Goal: Task Accomplishment & Management: Complete application form

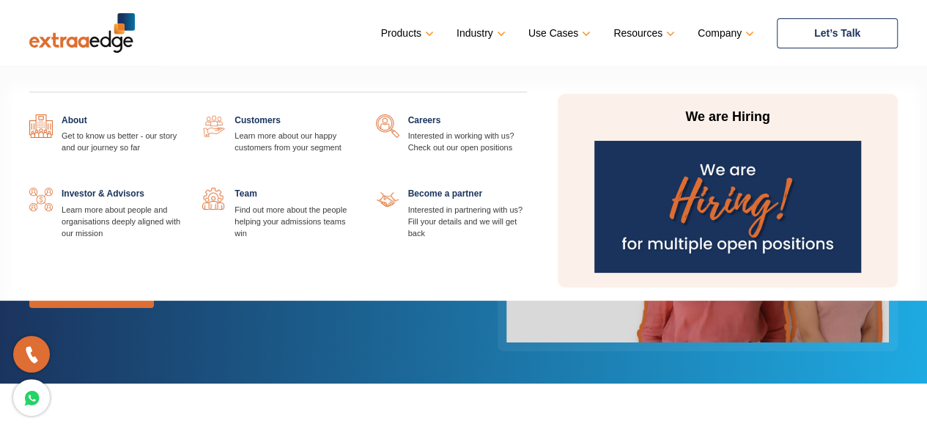
click at [527, 114] on link at bounding box center [527, 114] width 0 height 0
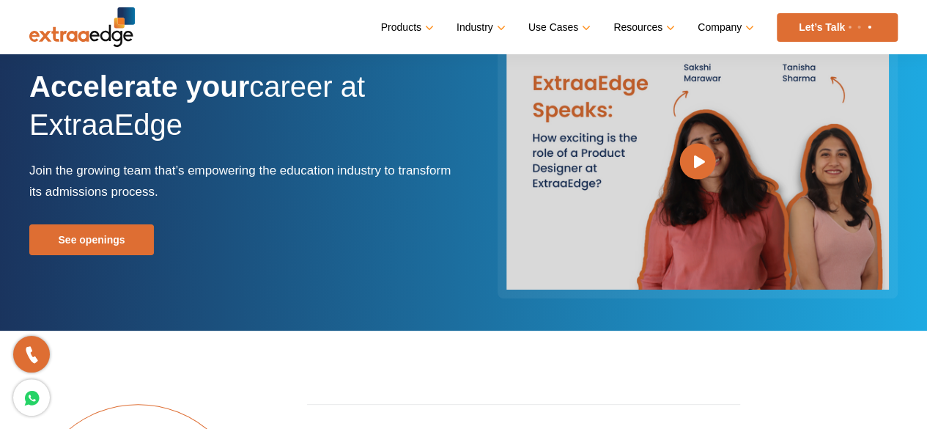
scroll to position [220, 0]
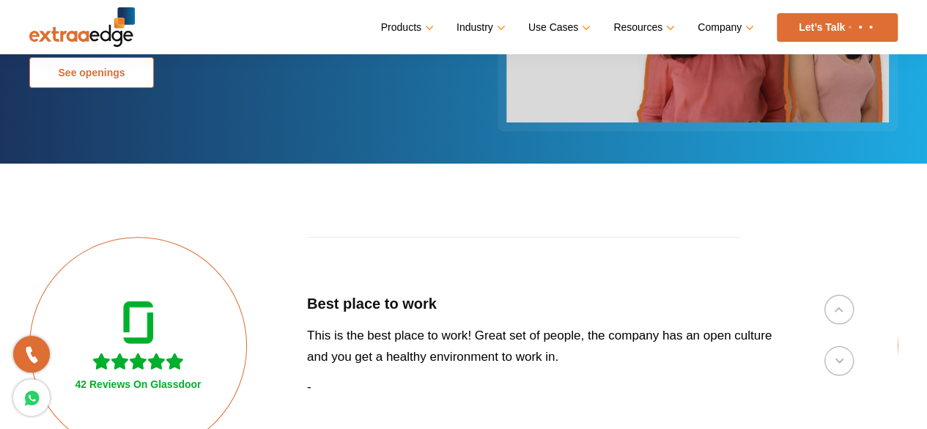
click at [113, 80] on link "See openings" at bounding box center [91, 72] width 125 height 31
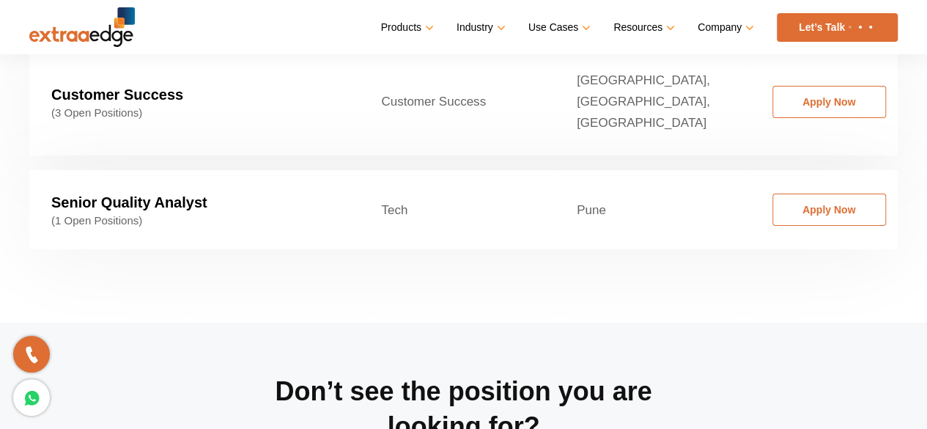
scroll to position [2596, 0]
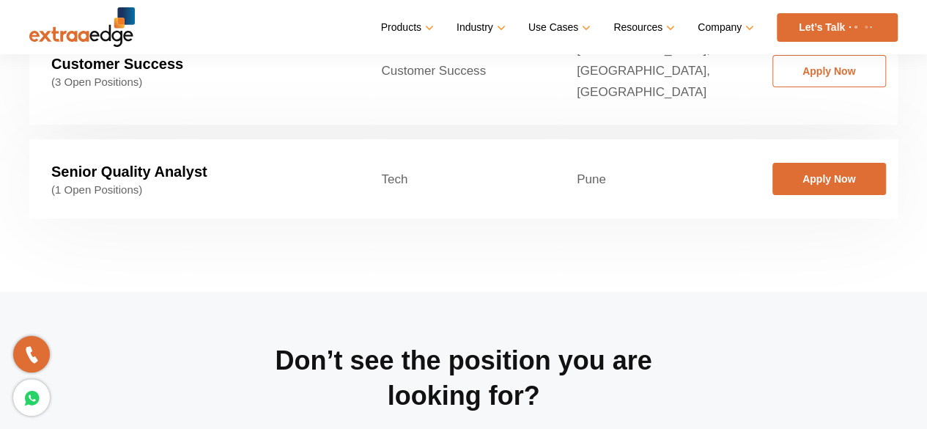
click at [837, 163] on link "Apply Now" at bounding box center [830, 179] width 114 height 32
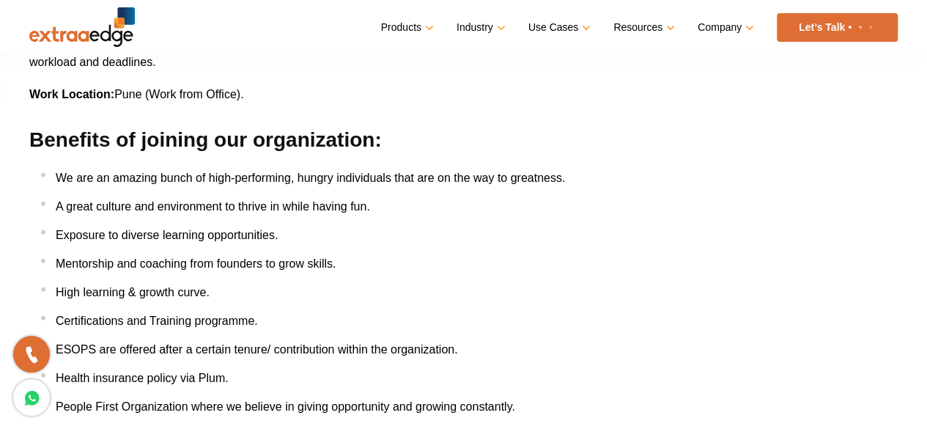
scroll to position [1759, 0]
